Goal: Information Seeking & Learning: Compare options

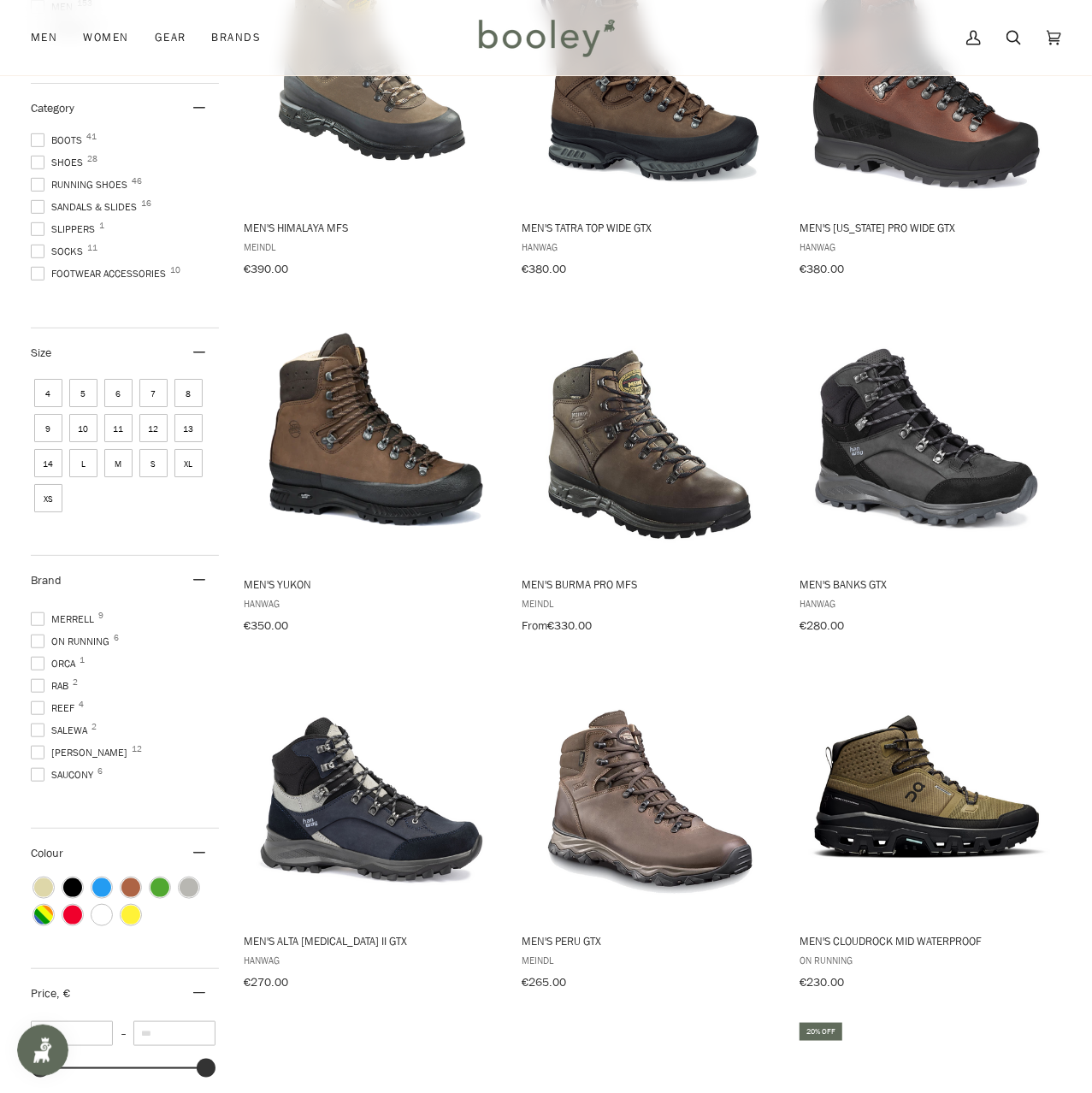
scroll to position [342, 0]
click at [78, 711] on span "Salomon 12" at bounding box center [81, 715] width 102 height 15
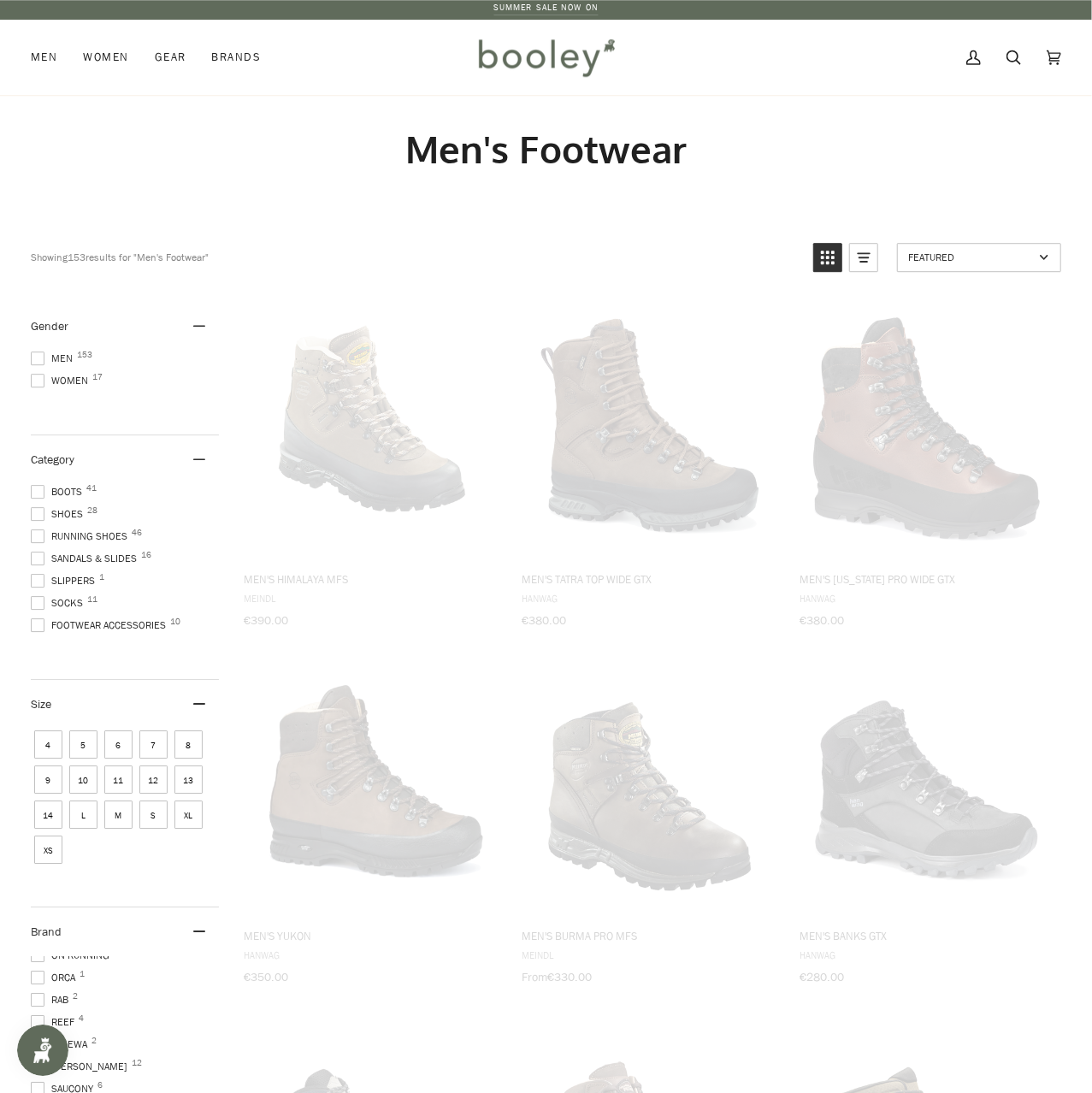
scroll to position [1, 0]
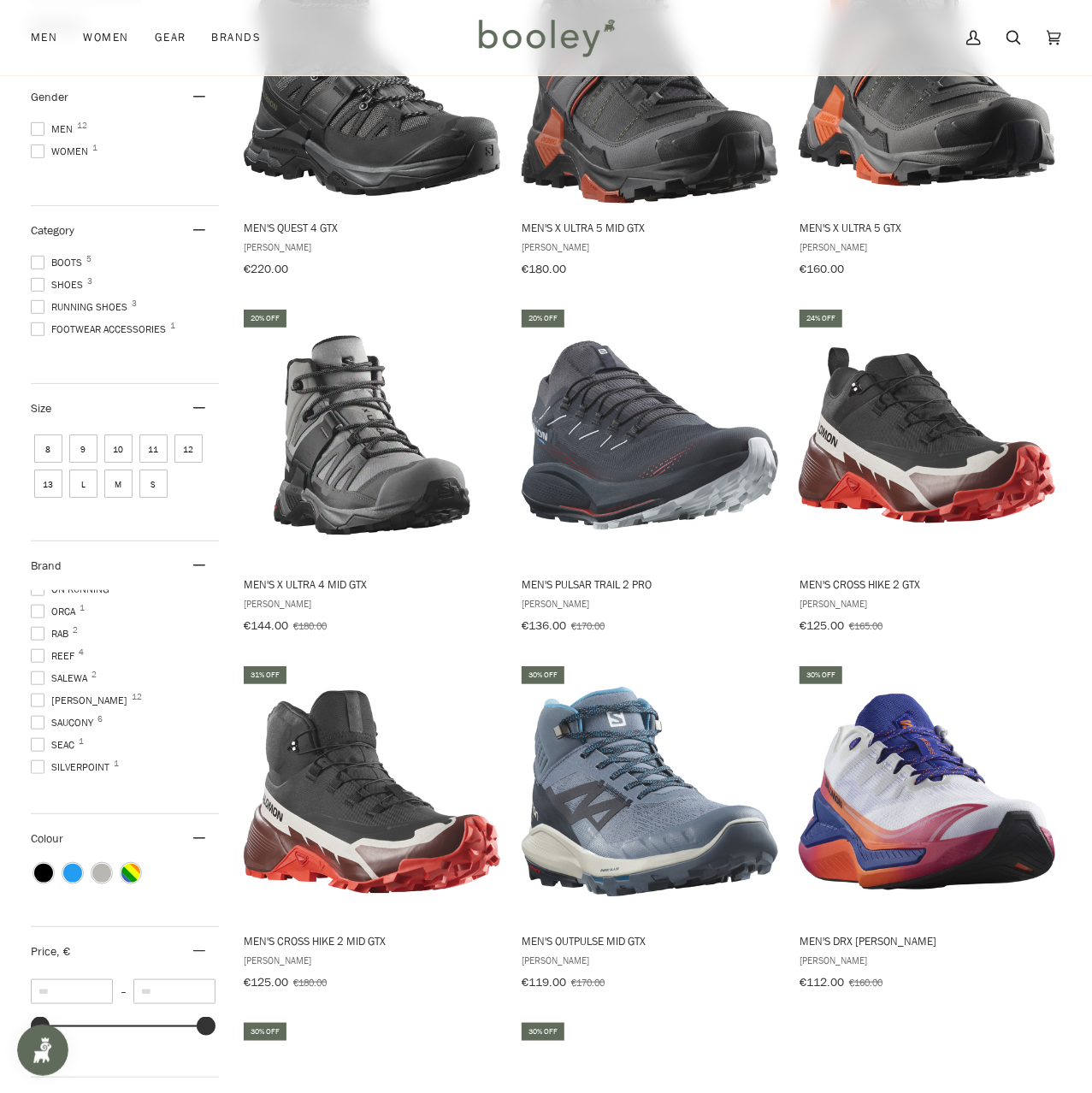
scroll to position [800, 0]
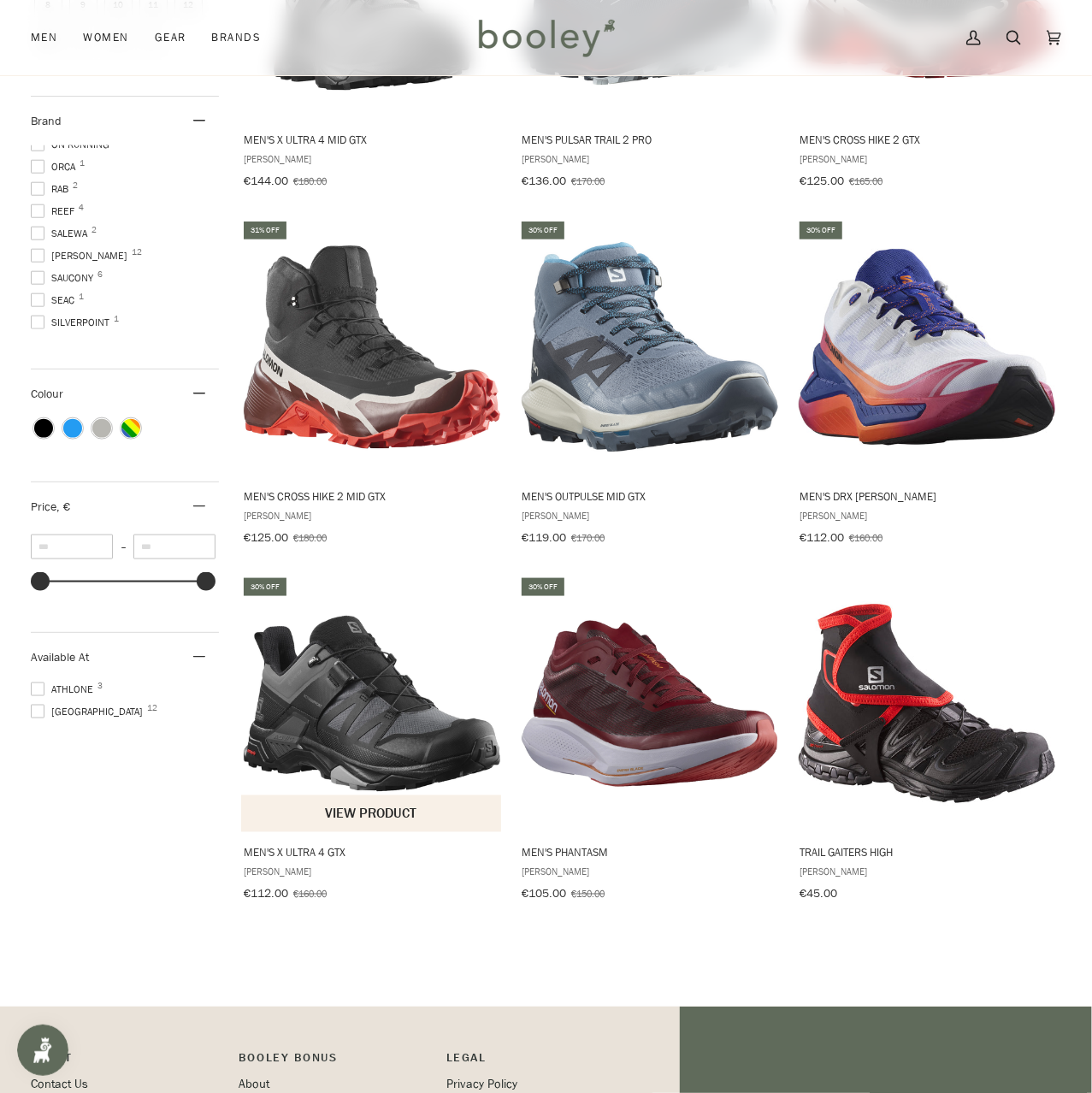
click at [372, 738] on img "Men's X Ultra 4 GTX" at bounding box center [372, 703] width 257 height 257
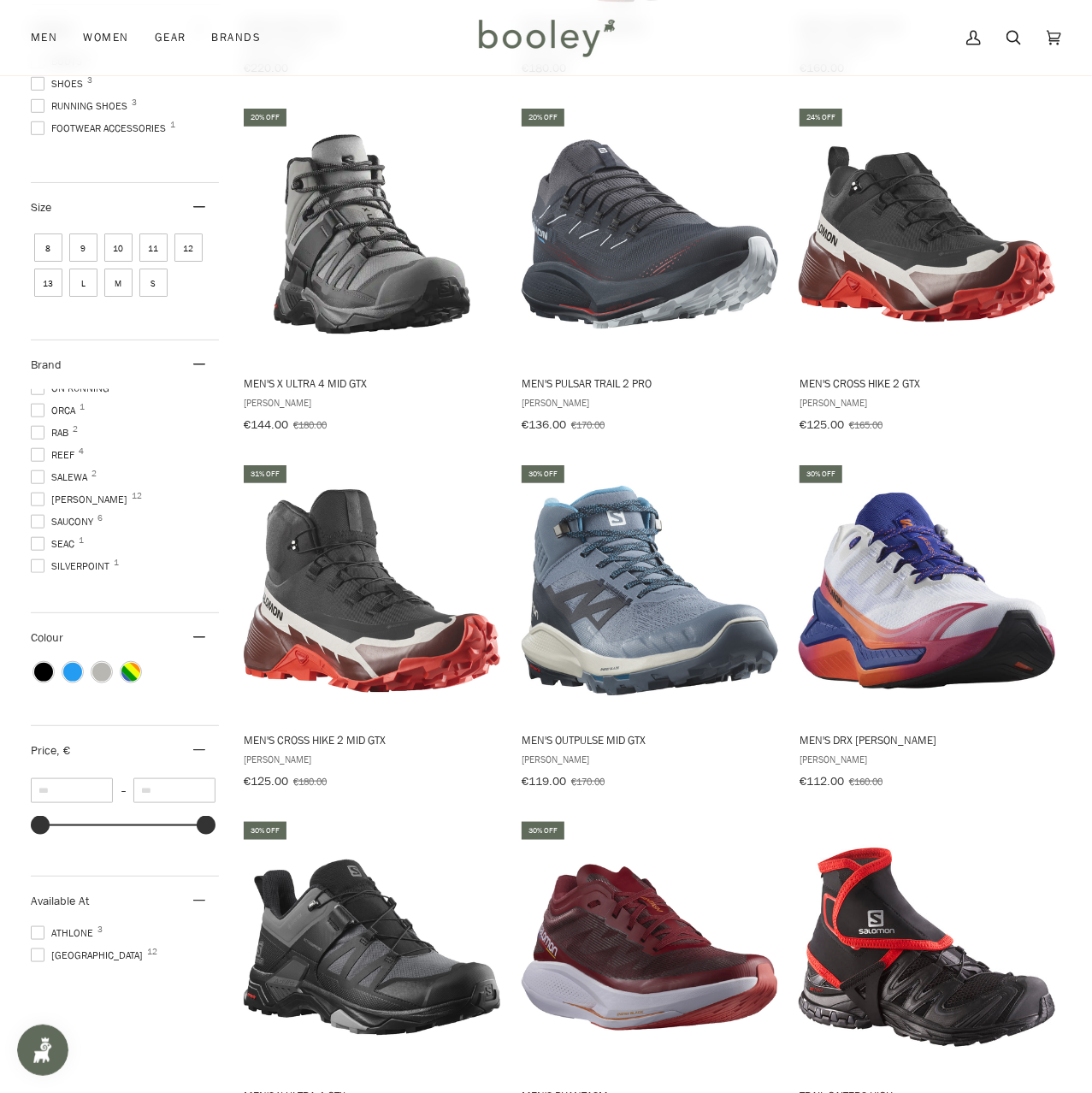
scroll to position [645, 0]
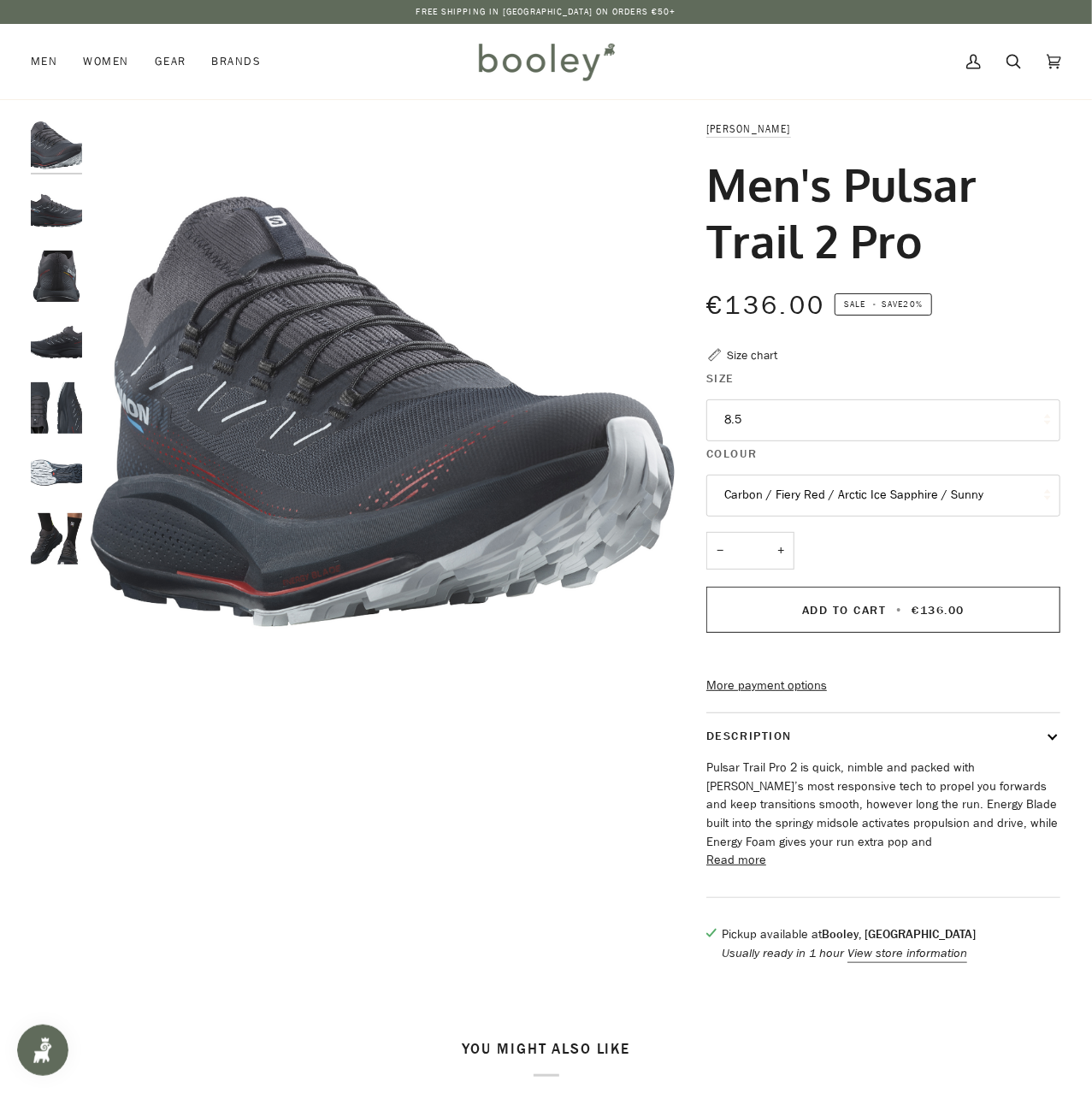
click at [54, 278] on img "Salomon Men's Pulsar Trail 2 Pro Carbon / Fiery Red / Arctic Ice Sapphire / Sun…" at bounding box center [56, 275] width 52 height 52
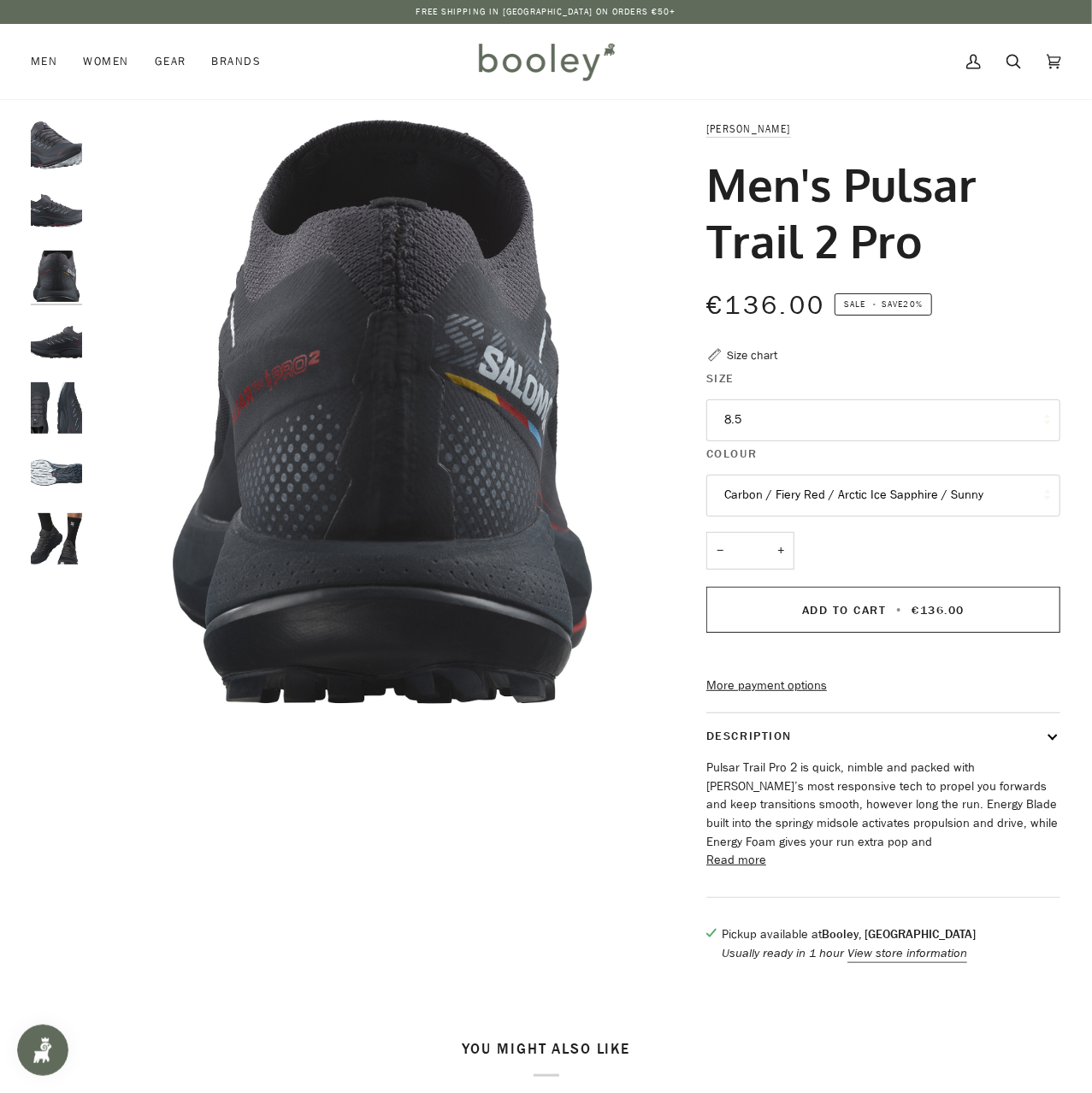
click at [59, 320] on img "Salomon Men's Pulsar Trail 2 Pro Carbon / Fiery Red / Arctic Ice Sapphire / Sun…" at bounding box center [56, 342] width 52 height 52
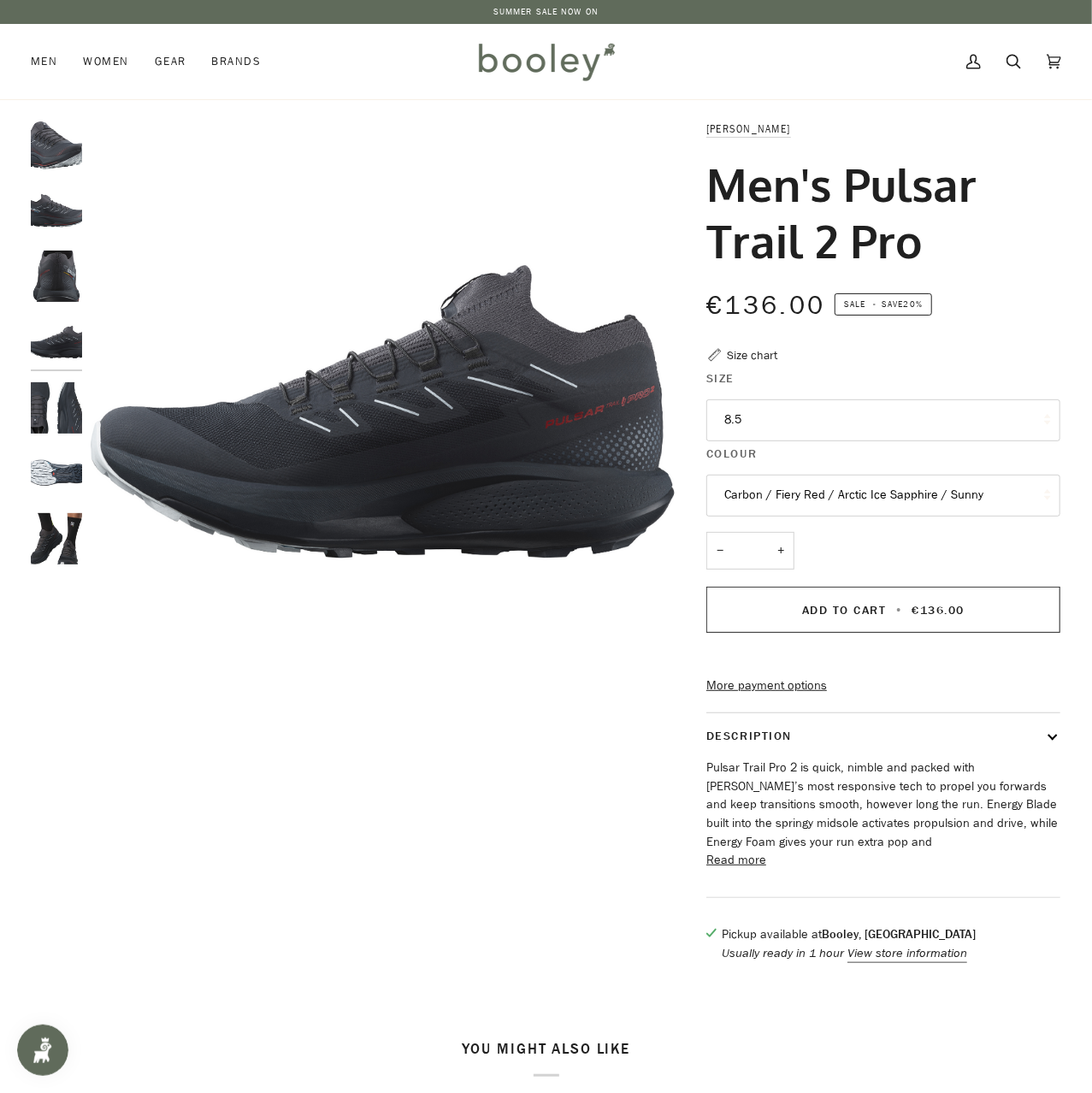
click at [731, 869] on button "Read more" at bounding box center [736, 860] width 60 height 19
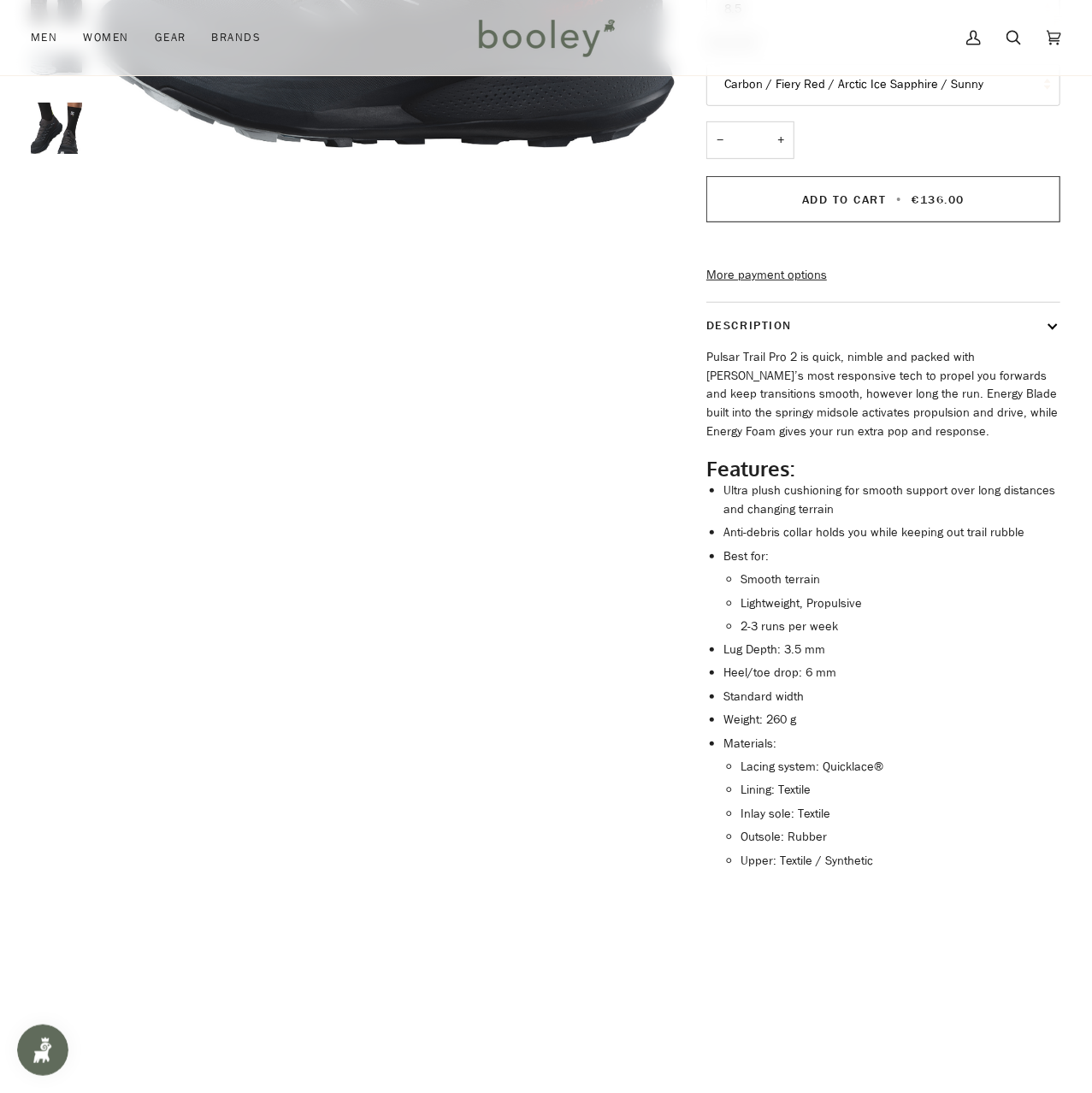
scroll to position [445, 0]
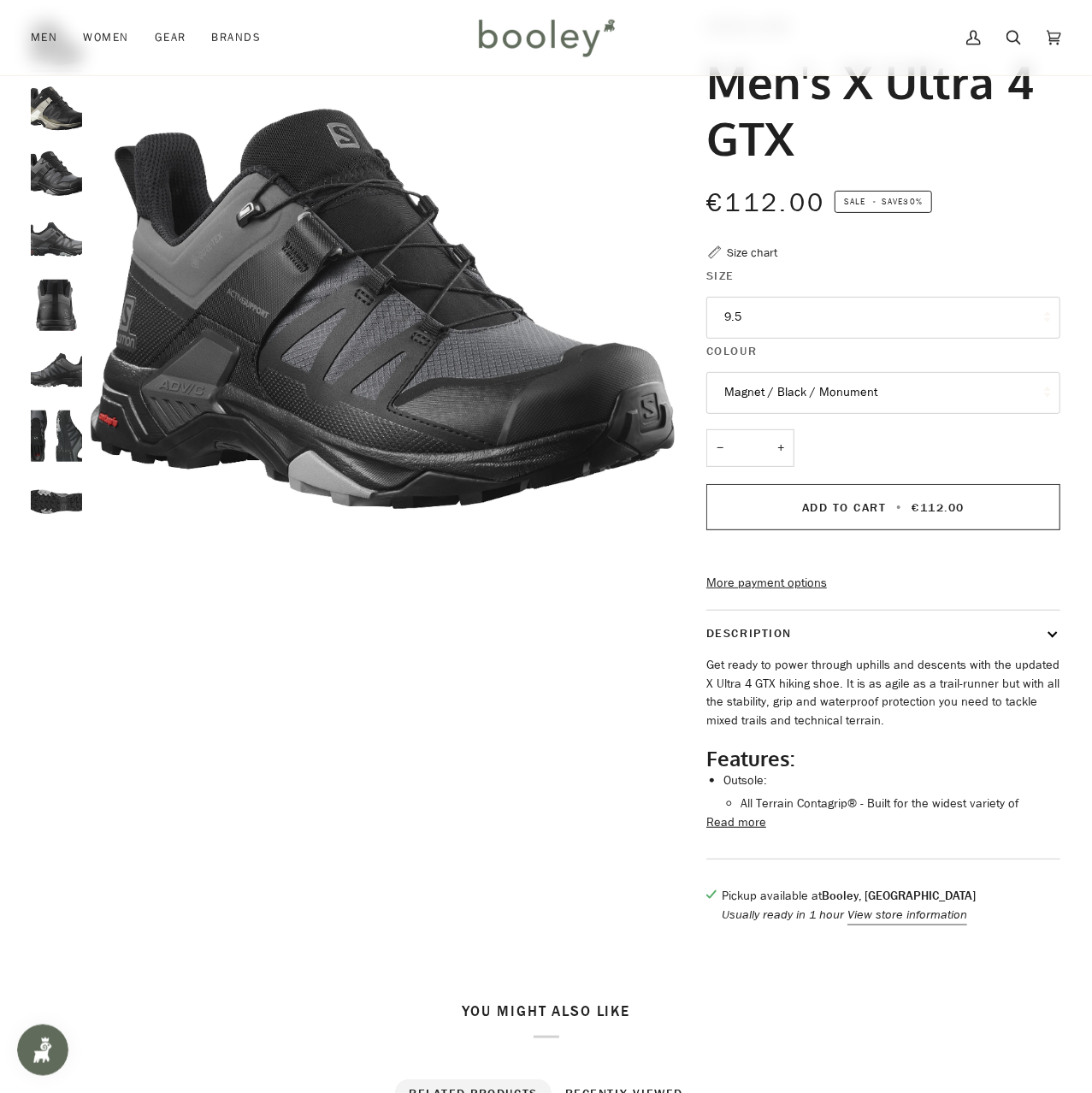
scroll to position [178, 0]
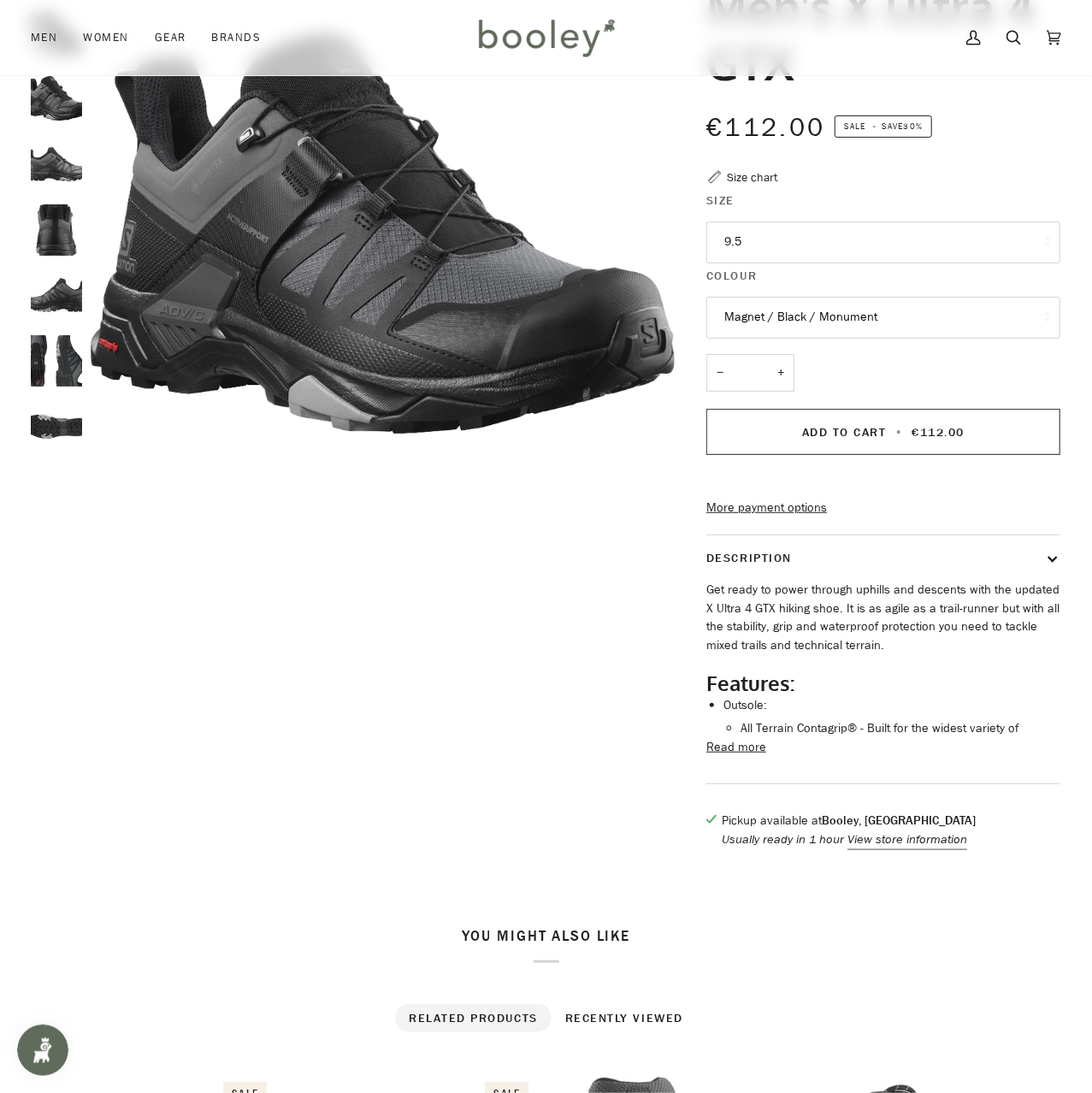
click at [742, 757] on button "Read more" at bounding box center [736, 747] width 60 height 19
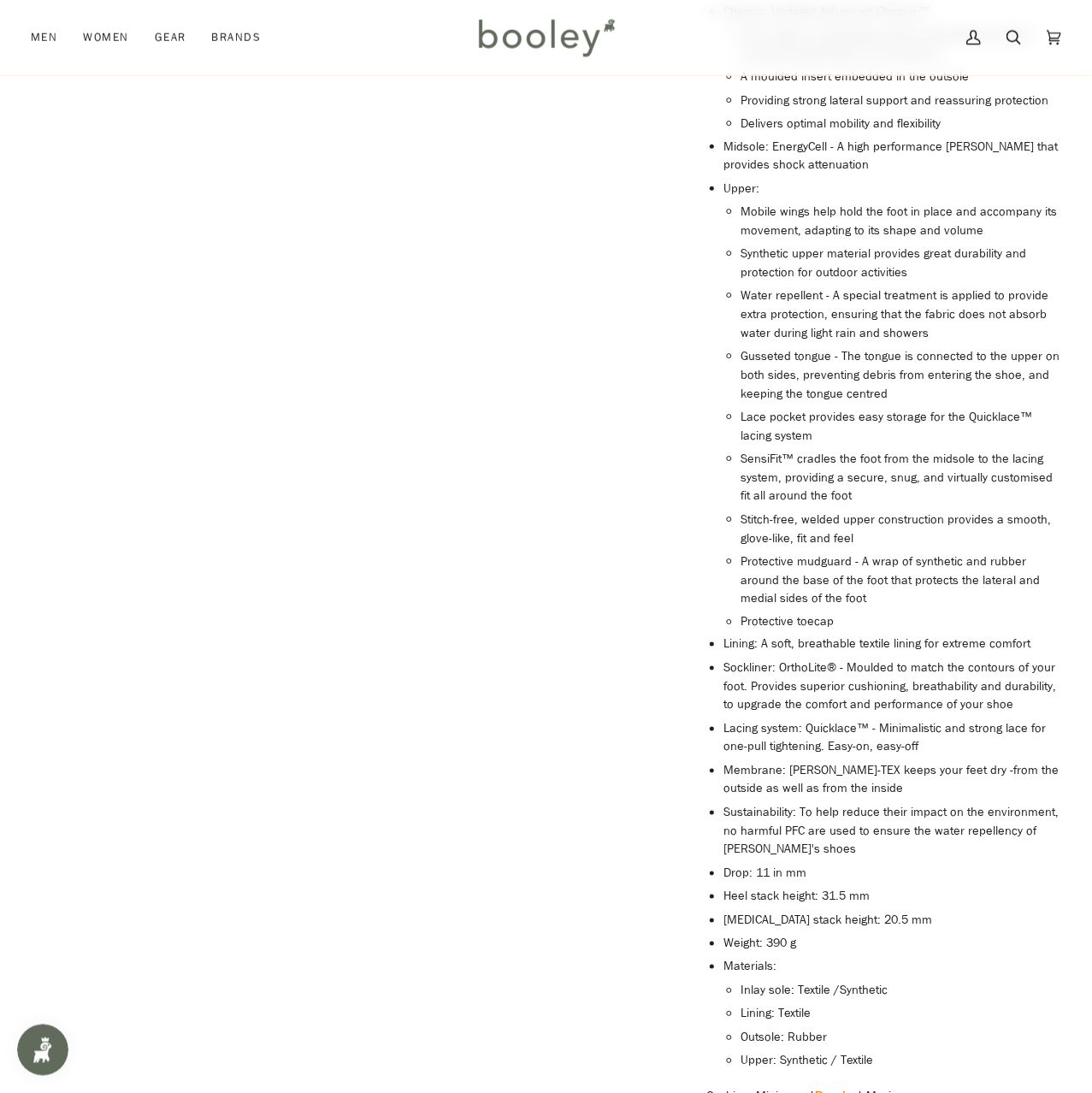
scroll to position [1067, 0]
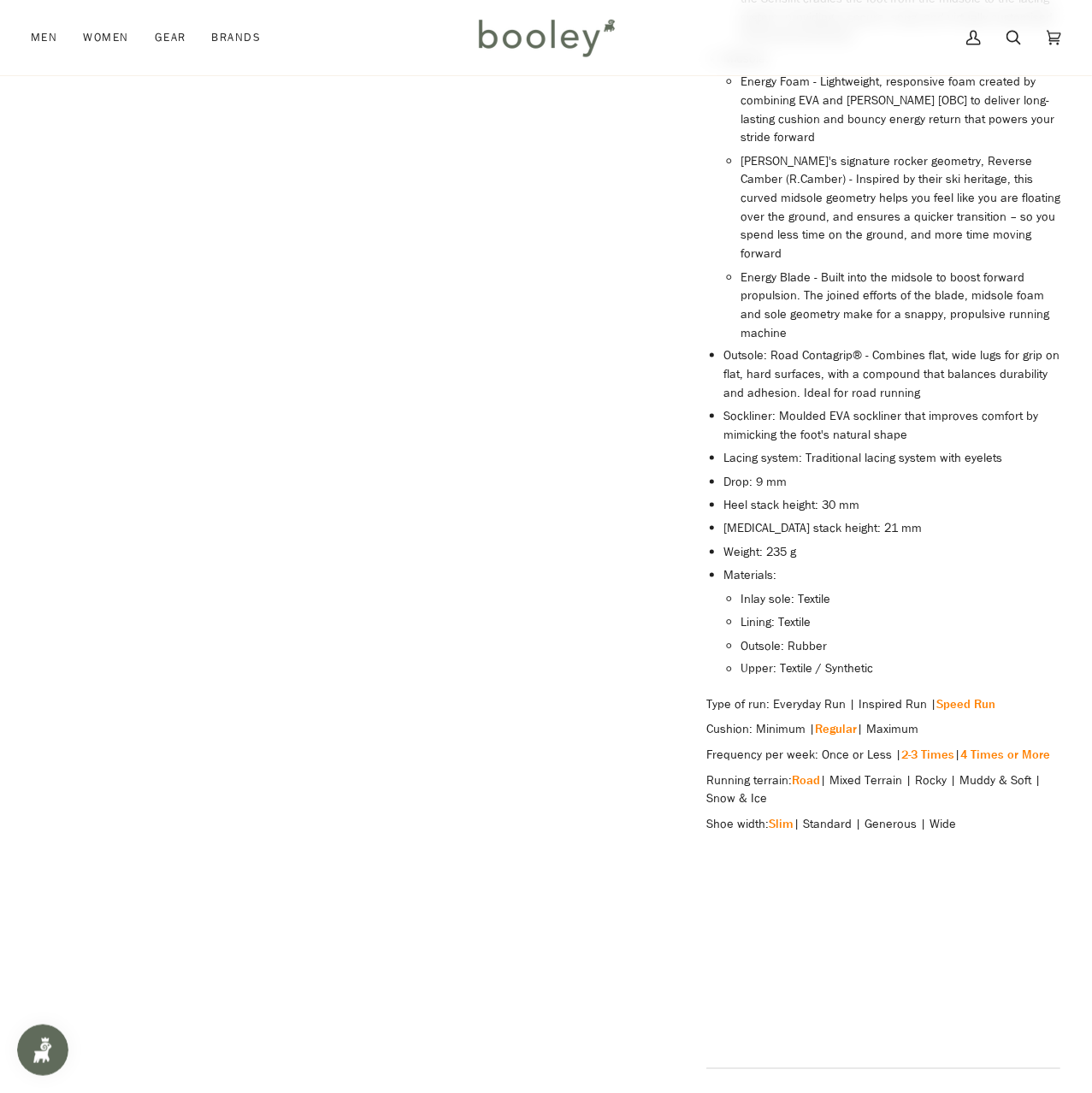
scroll to position [978, 0]
